Goal: Information Seeking & Learning: Learn about a topic

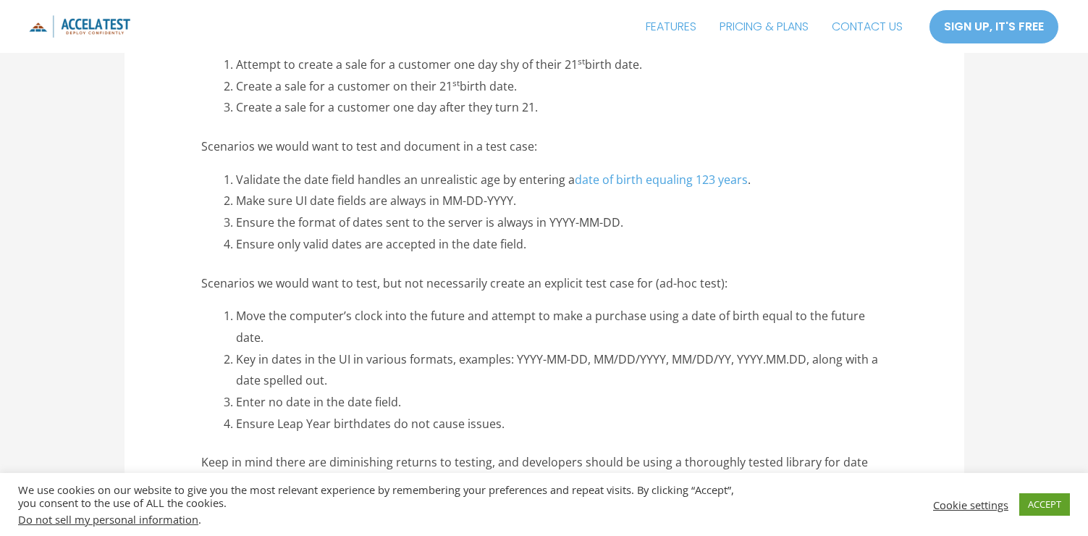
scroll to position [1454, 0]
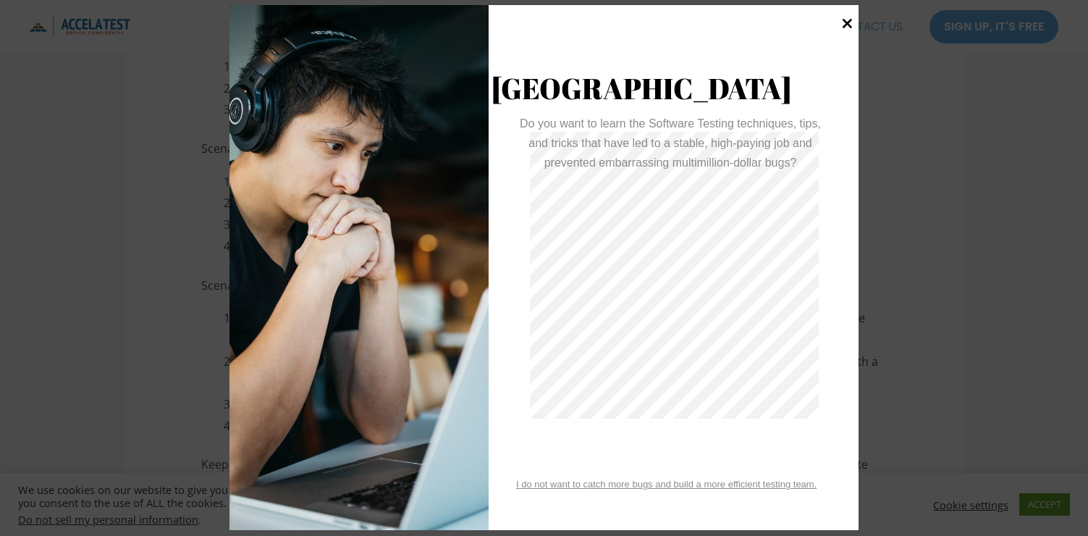
click at [848, 27] on icon at bounding box center [847, 24] width 20 height 20
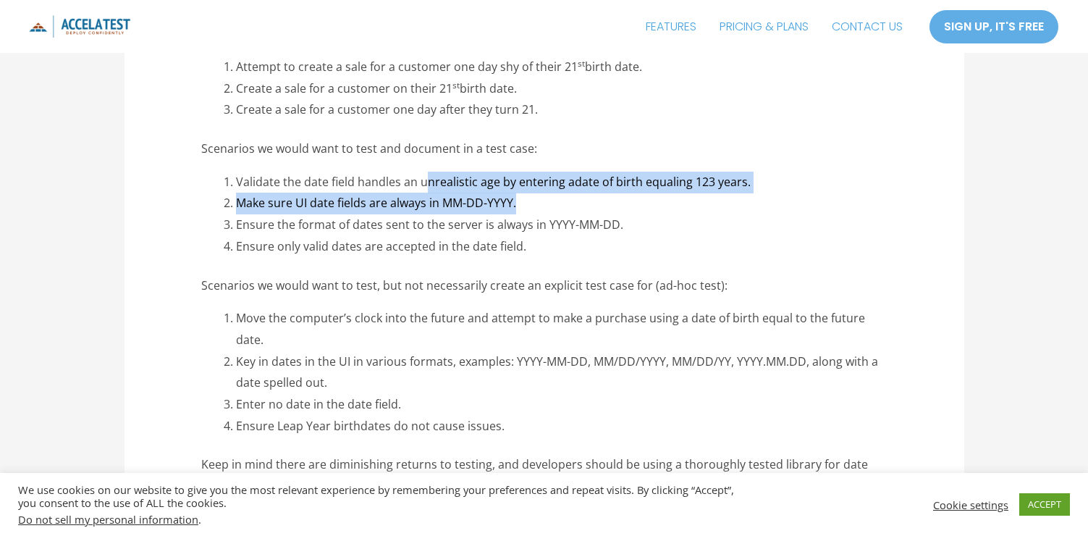
drag, startPoint x: 237, startPoint y: 199, endPoint x: 517, endPoint y: 202, distance: 280.1
click at [518, 202] on li "Make sure UI date fields are always in MM-DD-YYYY." at bounding box center [561, 204] width 651 height 22
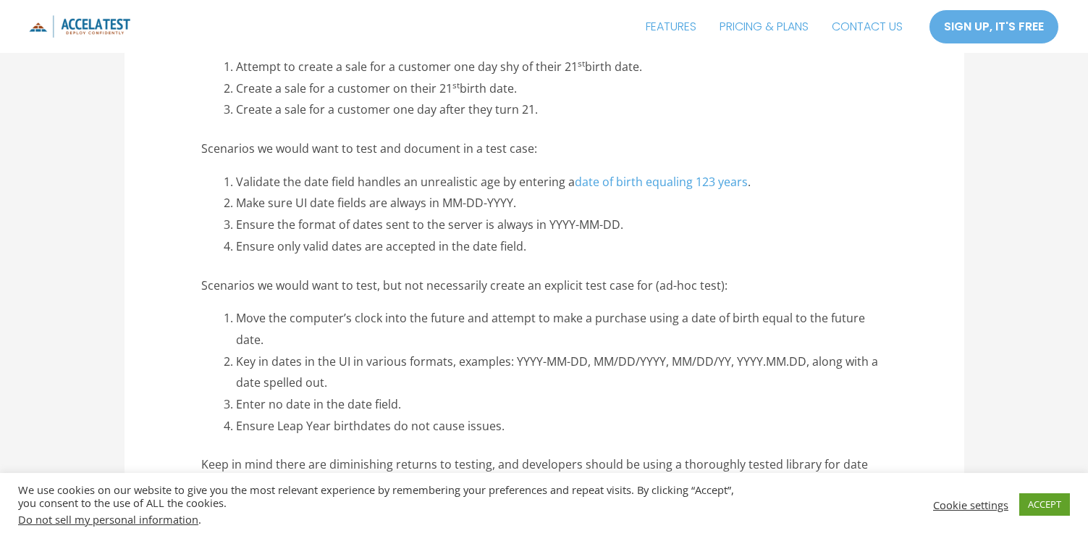
click at [518, 202] on li "Make sure UI date fields are always in MM-DD-YYYY." at bounding box center [561, 204] width 651 height 22
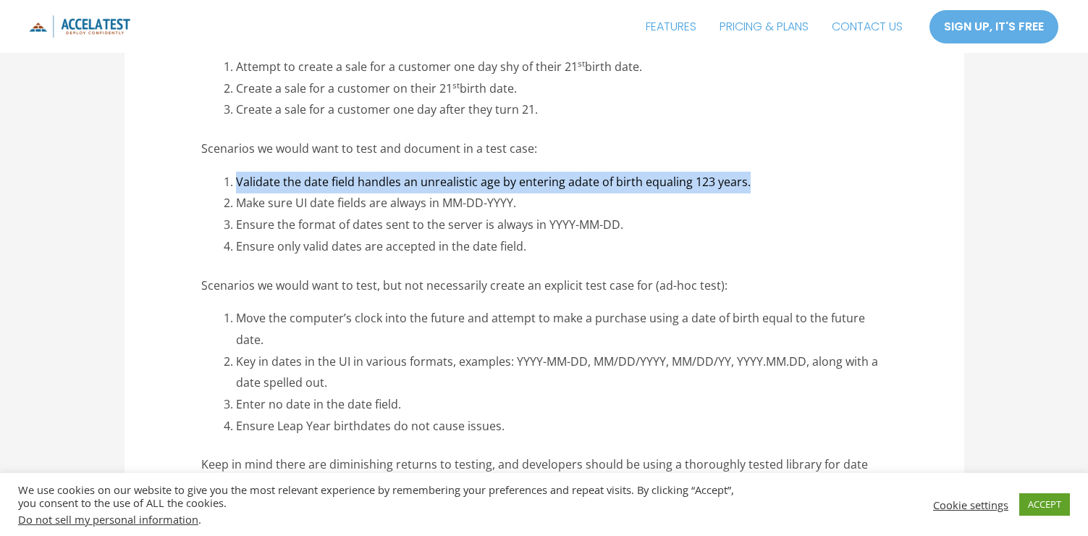
drag, startPoint x: 234, startPoint y: 177, endPoint x: 750, endPoint y: 171, distance: 515.3
click at [750, 172] on li "Validate the date field handles an unrealistic age by entering a date of birth …" at bounding box center [561, 183] width 651 height 22
copy li "Validate the date field handles an unrealistic age by entering a date of birth …"
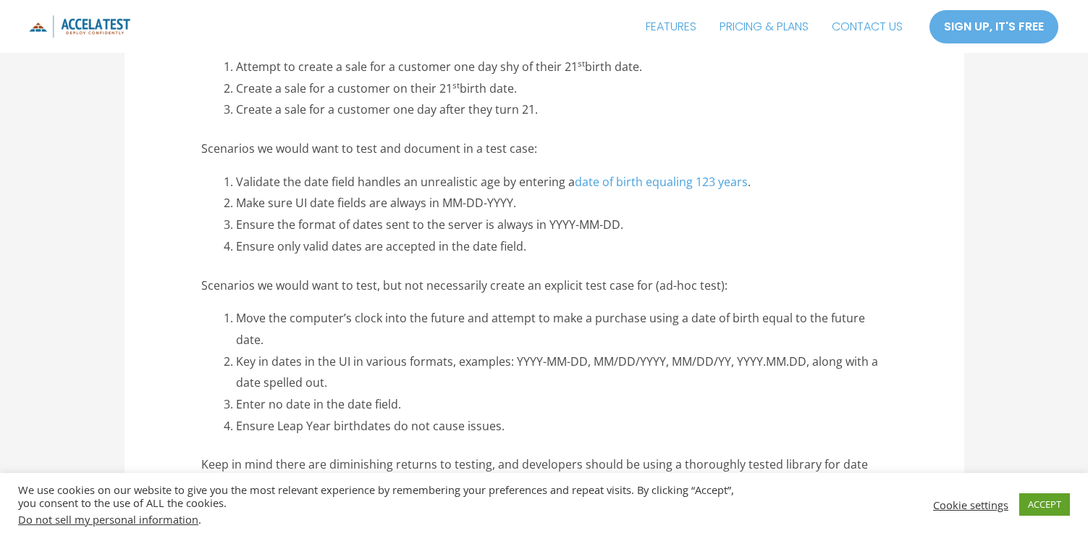
click at [397, 223] on li "Ensure the format of dates sent to the server is always in YYYY-MM-DD." at bounding box center [561, 225] width 651 height 22
drag, startPoint x: 560, startPoint y: 178, endPoint x: 233, endPoint y: 175, distance: 327.2
click at [236, 175] on li "Validate the date field handles an unrealistic age by entering a date of birth …" at bounding box center [561, 183] width 651 height 22
copy li "Validate the date field handles an unrealistic age by entering"
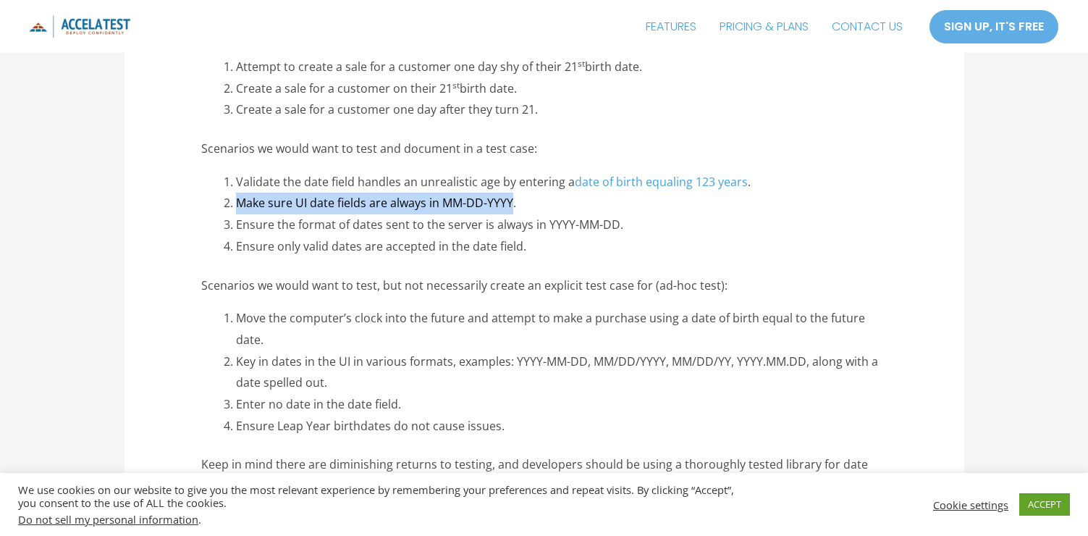
drag, startPoint x: 237, startPoint y: 203, endPoint x: 511, endPoint y: 193, distance: 274.5
click at [511, 193] on li "Make sure UI date fields are always in MM-DD-YYYY." at bounding box center [561, 204] width 651 height 22
copy li "Make sure UI date fields are always in MM-DD-YYYY"
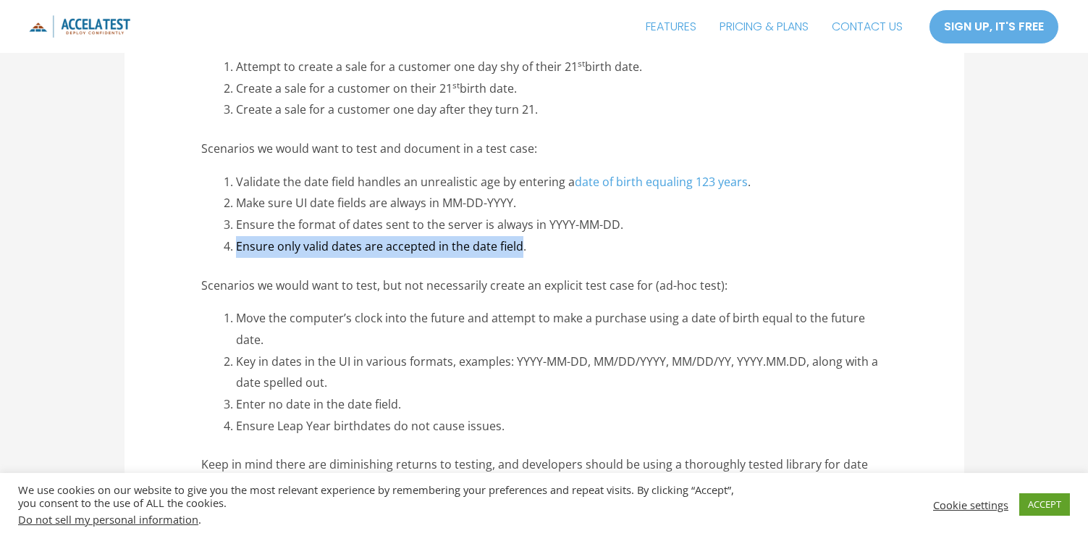
drag, startPoint x: 519, startPoint y: 243, endPoint x: 238, endPoint y: 243, distance: 280.8
click at [238, 243] on li "Ensure only valid dates are accepted in the date field." at bounding box center [561, 247] width 651 height 22
copy li "Ensure only valid dates are accepted in the date field"
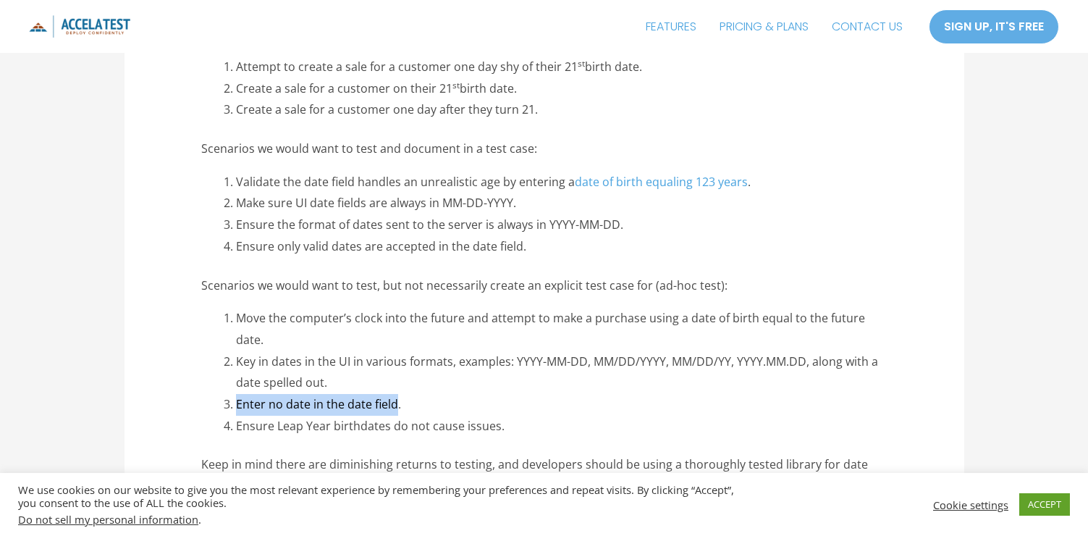
drag, startPoint x: 397, startPoint y: 380, endPoint x: 232, endPoint y: 379, distance: 164.3
click at [236, 394] on li "Enter no date in the date field." at bounding box center [561, 405] width 651 height 22
copy li "Enter no date in the date field"
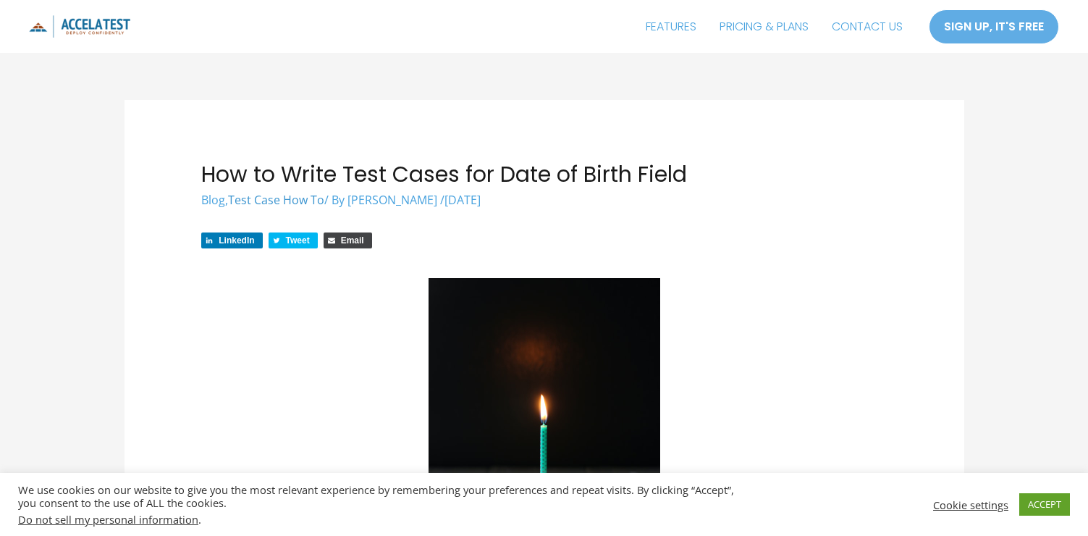
click at [290, 203] on link "Test Case How To" at bounding box center [276, 200] width 96 height 16
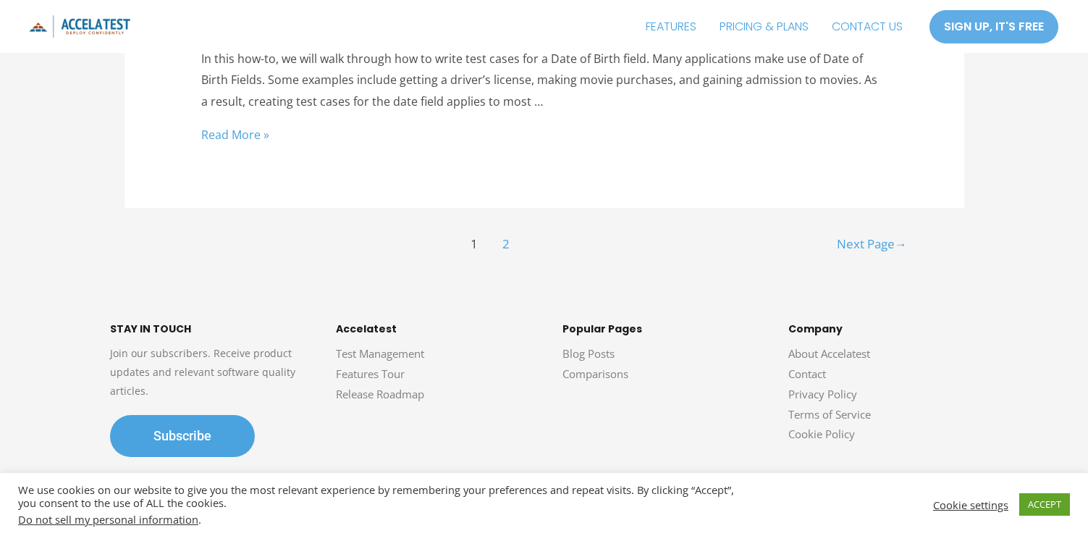
scroll to position [5383, 0]
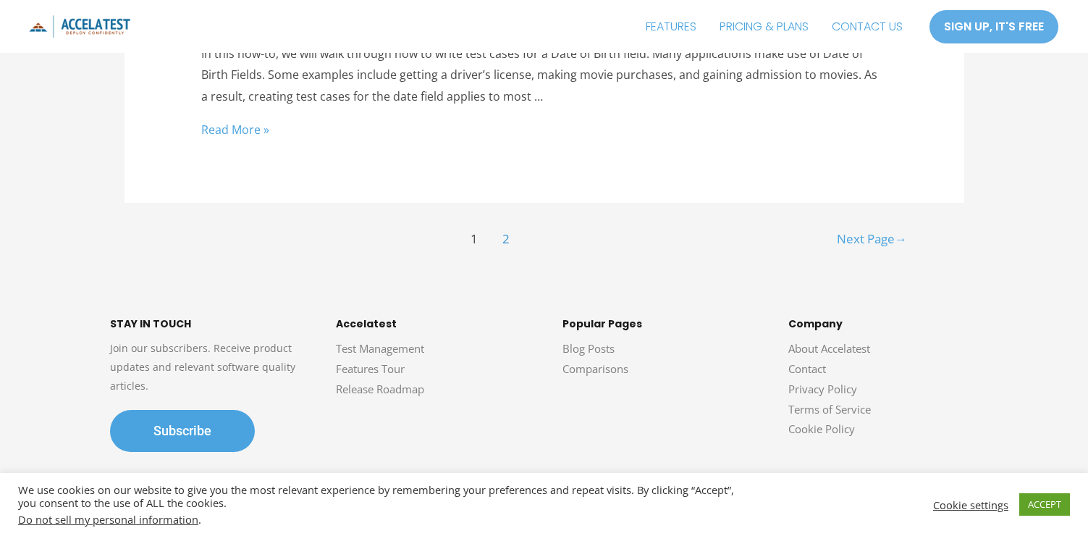
click at [505, 226] on link "2" at bounding box center [505, 240] width 29 height 29
